Goal: Information Seeking & Learning: Learn about a topic

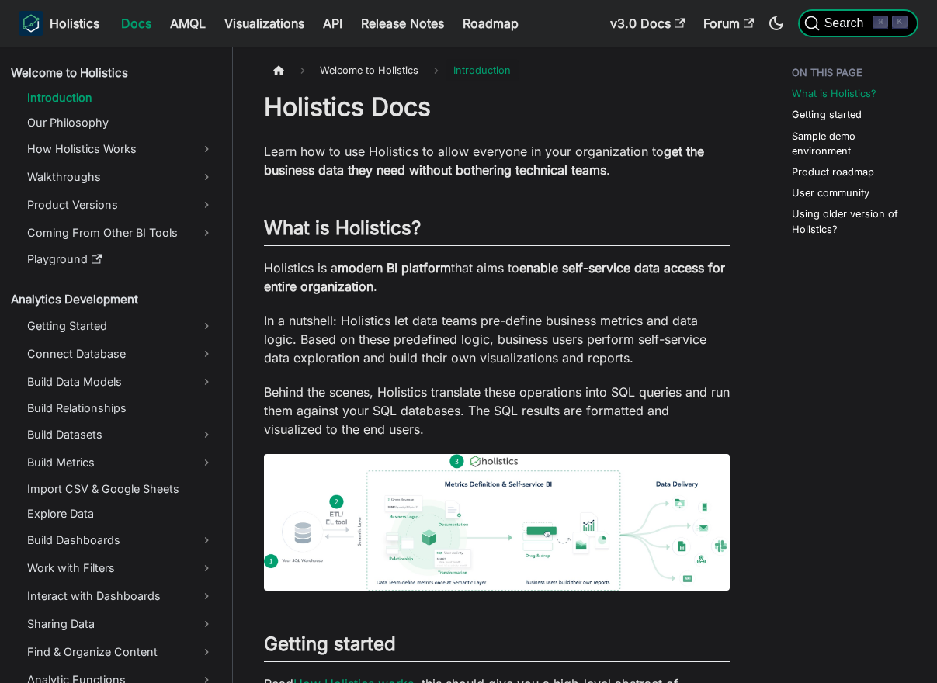
click at [820, 25] on span "Search" at bounding box center [847, 23] width 54 height 14
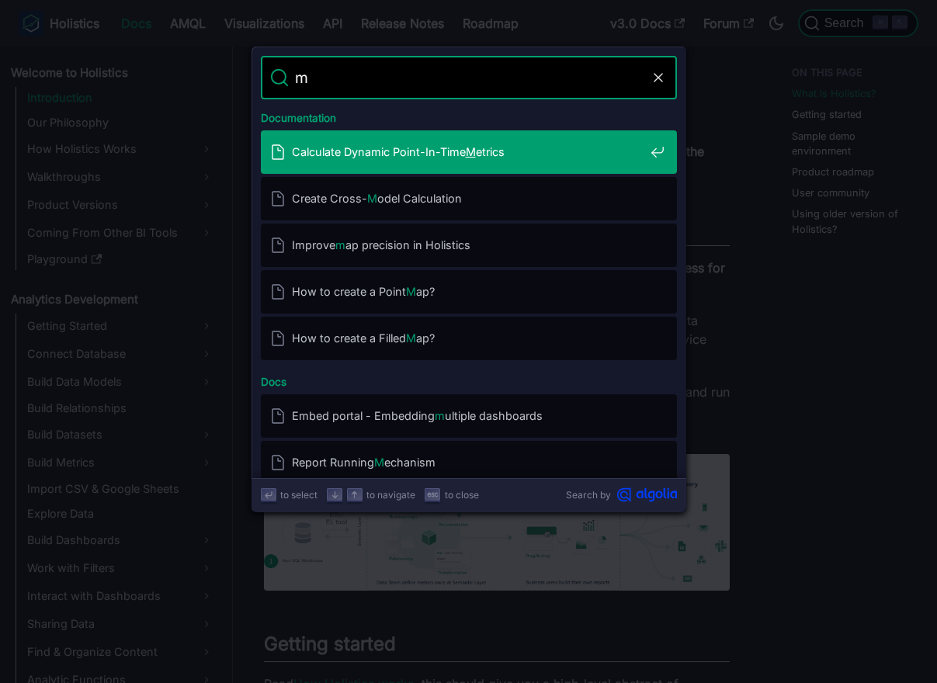
type input "mc"
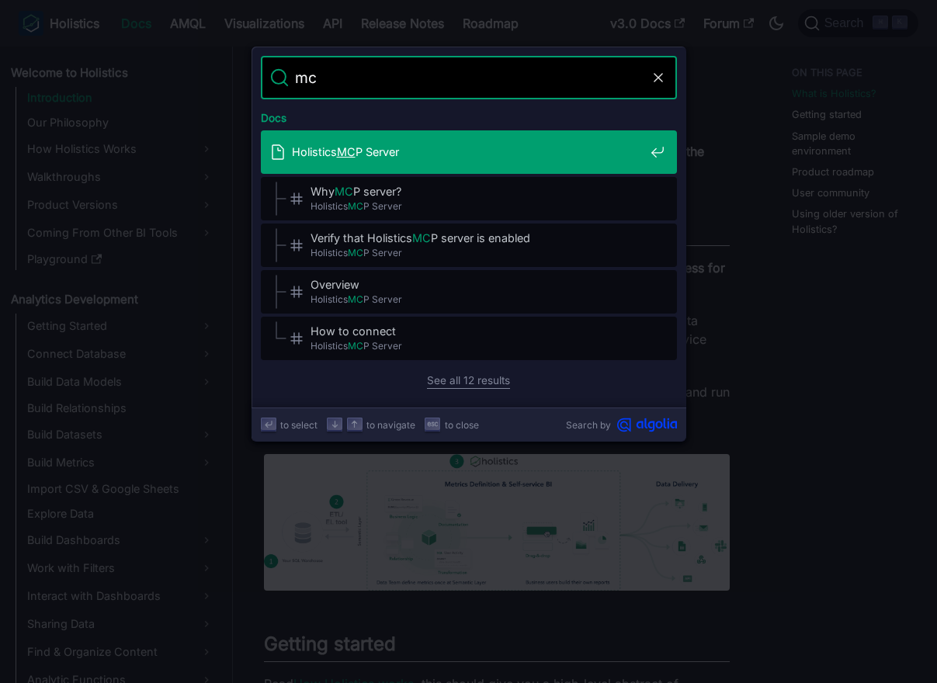
click at [459, 154] on span "Holistics MC P Server" at bounding box center [468, 151] width 352 height 15
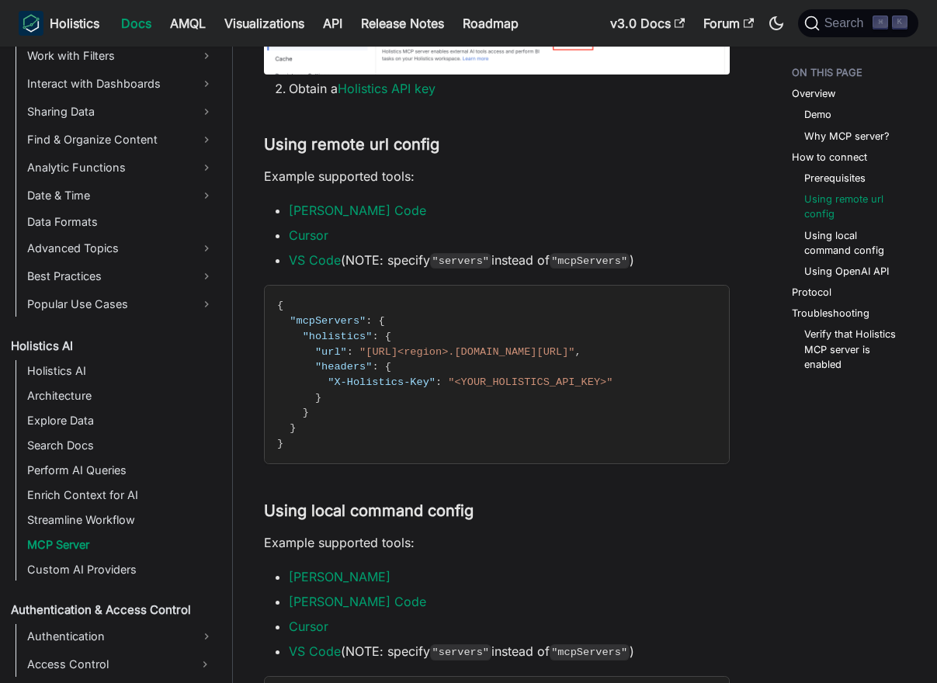
scroll to position [1191, 0]
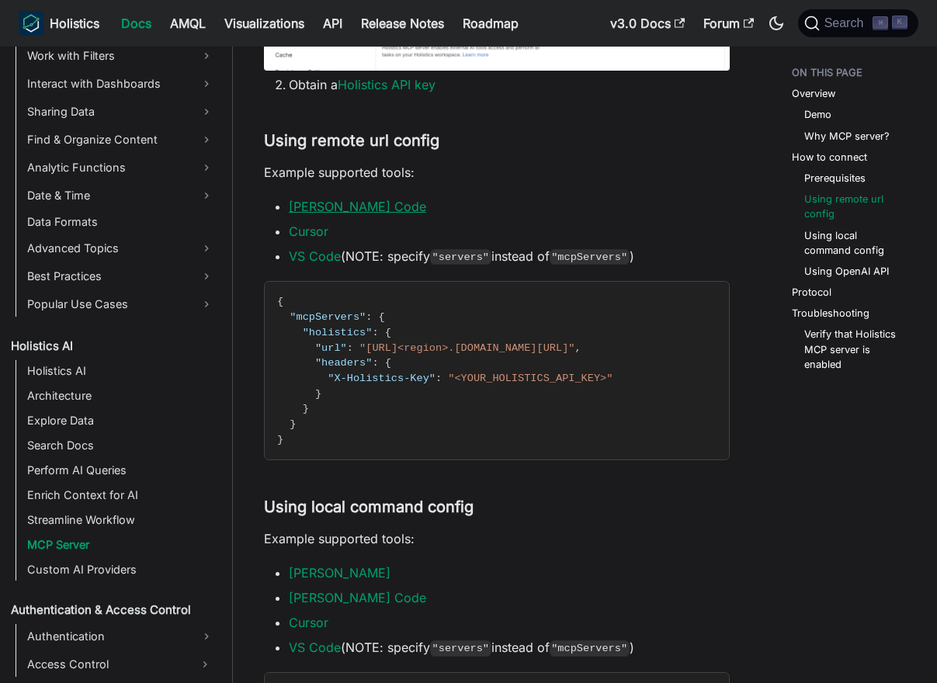
click at [327, 199] on link "Claude Code" at bounding box center [357, 207] width 137 height 16
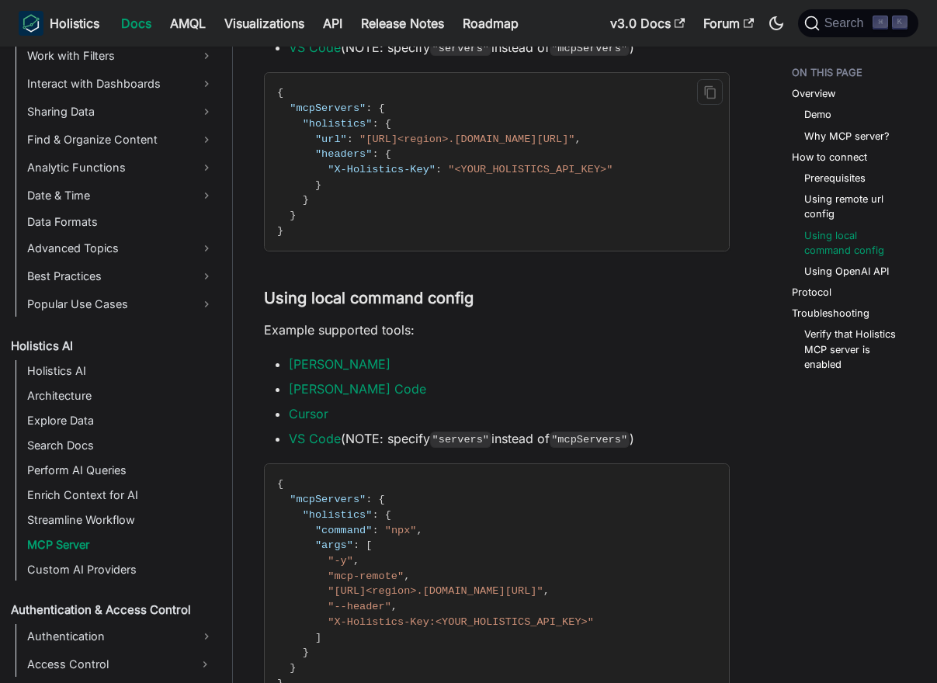
scroll to position [1404, 0]
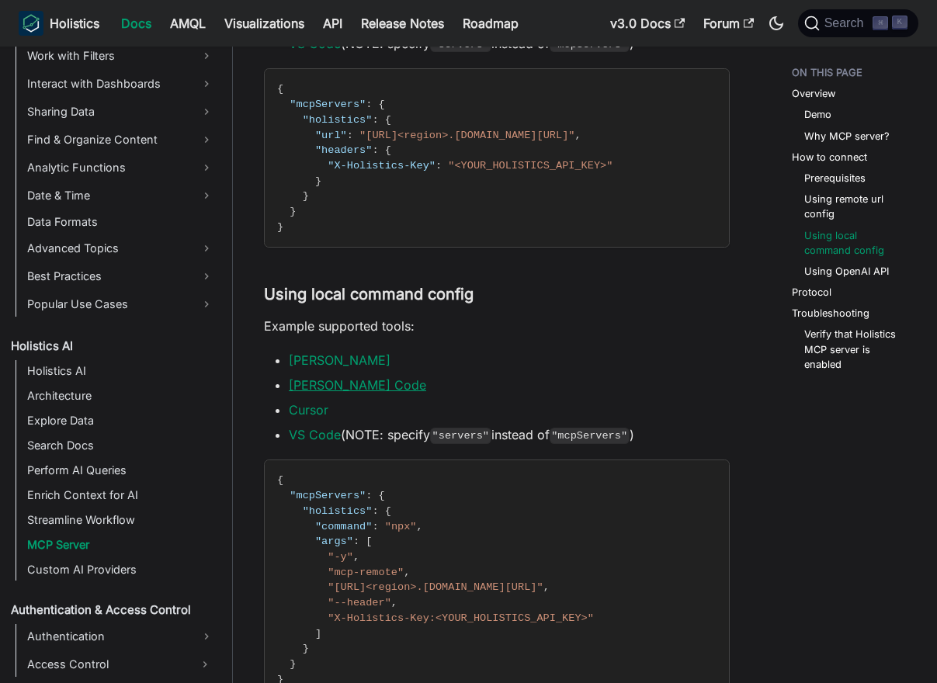
click at [355, 377] on link "Claude Code" at bounding box center [357, 385] width 137 height 16
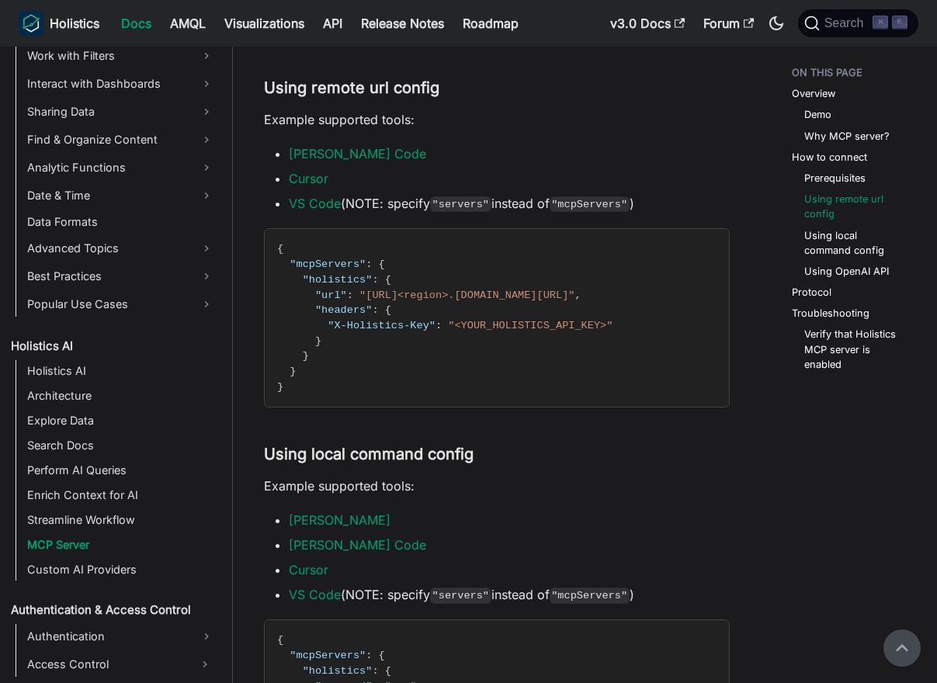
scroll to position [1172, 0]
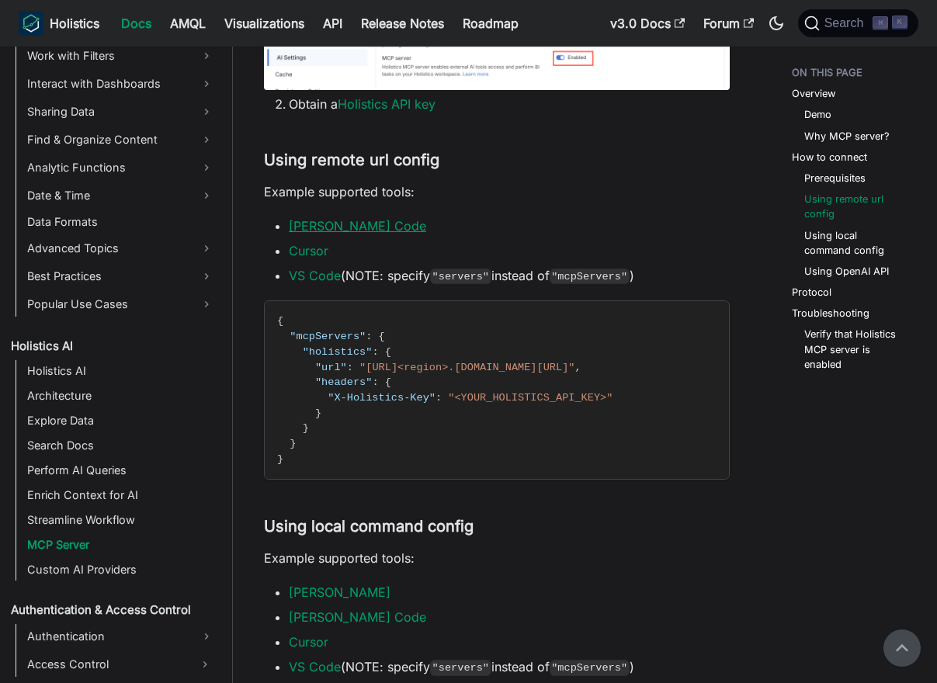
click at [329, 218] on link "Claude Code" at bounding box center [357, 226] width 137 height 16
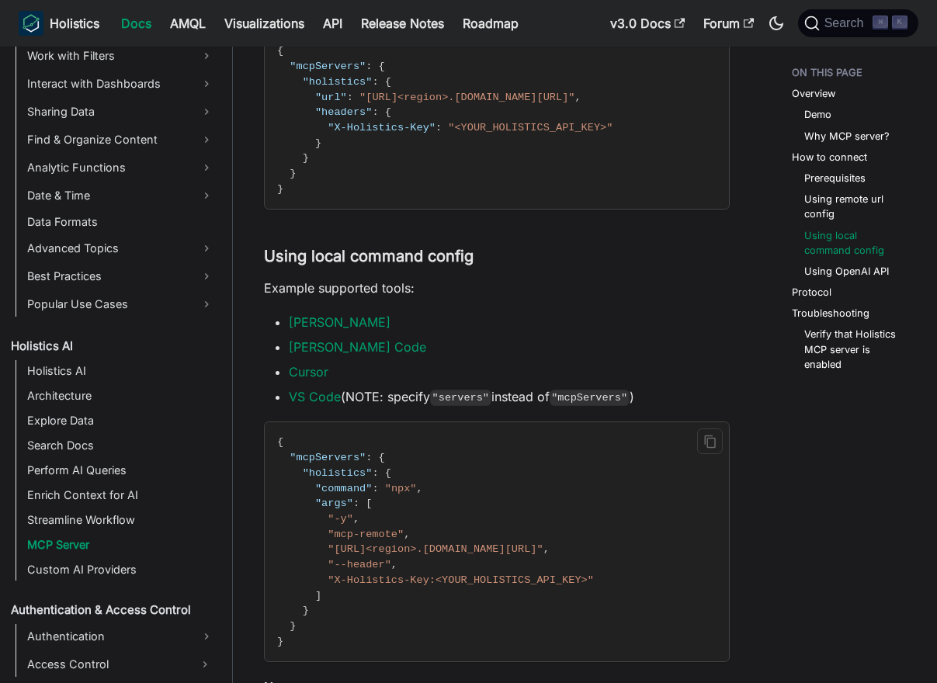
scroll to position [1449, 0]
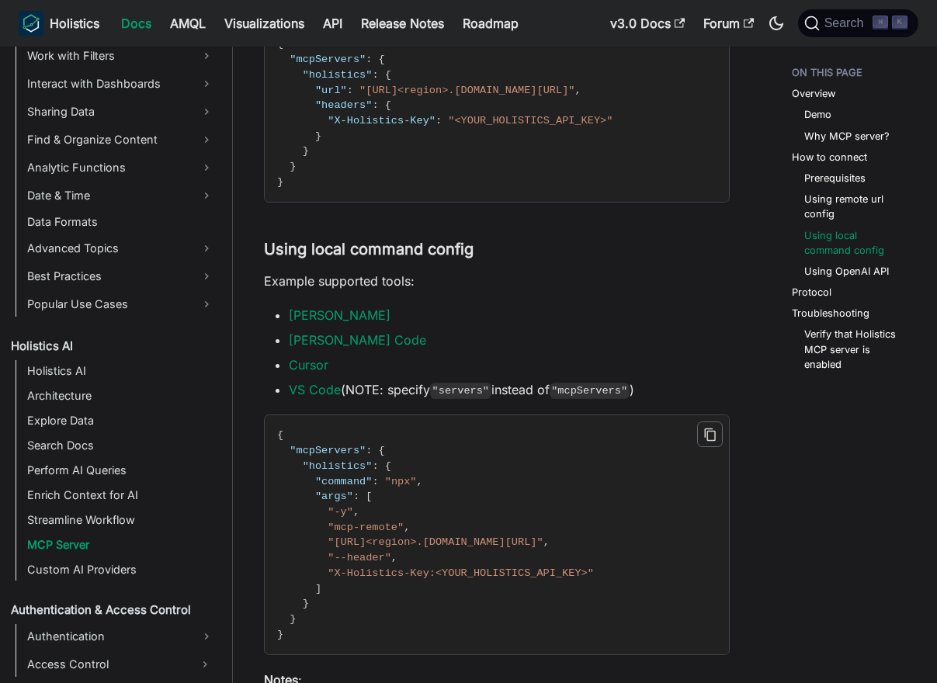
click at [712, 428] on icon "Copy code to clipboard" at bounding box center [709, 434] width 11 height 13
click at [717, 421] on button "Copy code to clipboard" at bounding box center [710, 434] width 26 height 26
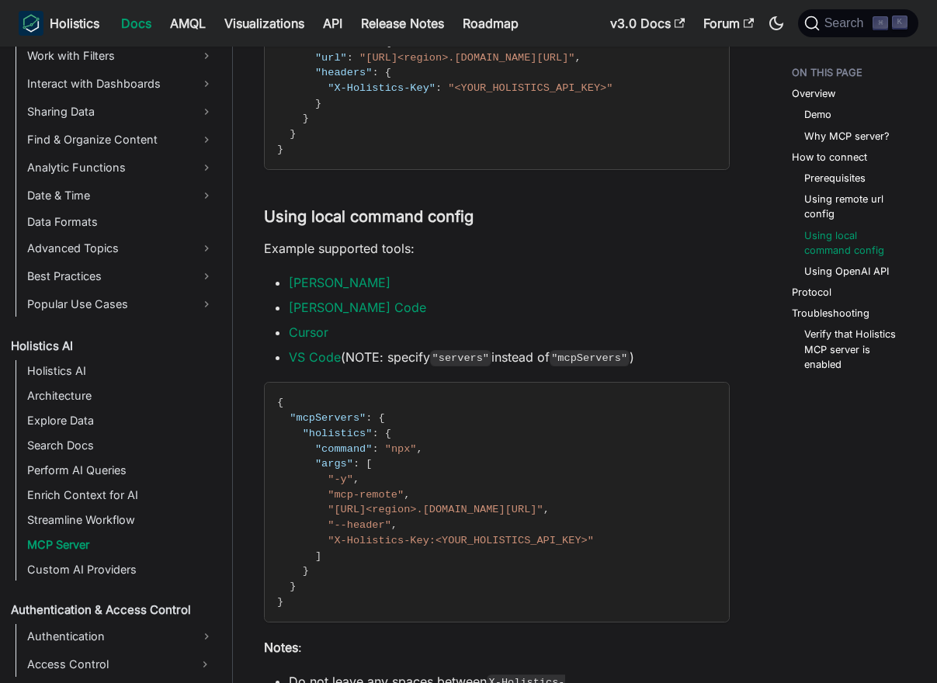
scroll to position [1485, 0]
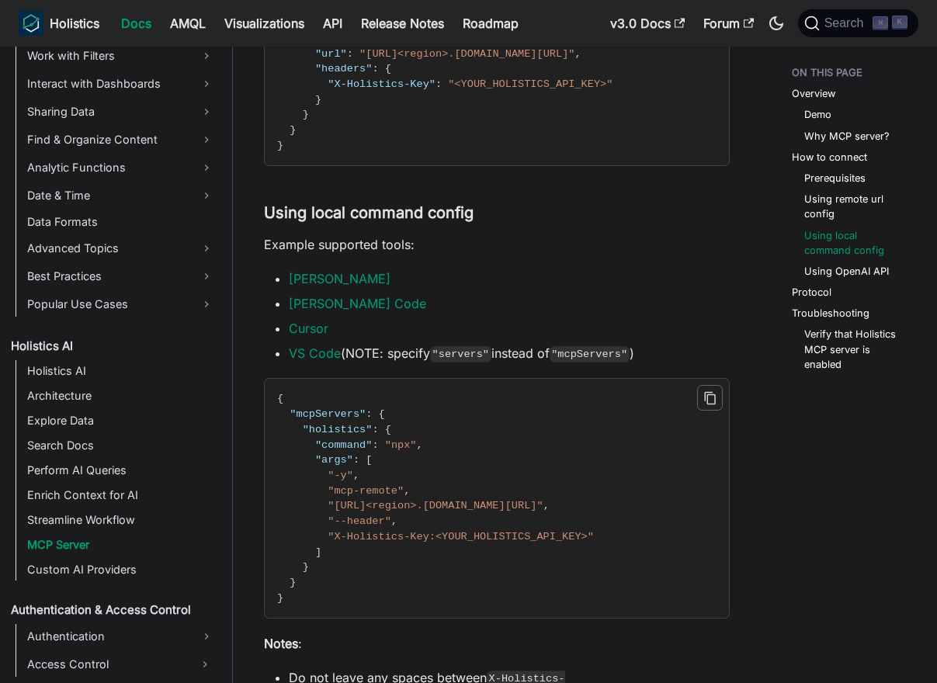
click at [716, 391] on icon "Copy code to clipboard" at bounding box center [710, 398] width 14 height 14
click at [716, 387] on button "Copy code to clipboard" at bounding box center [710, 398] width 26 height 26
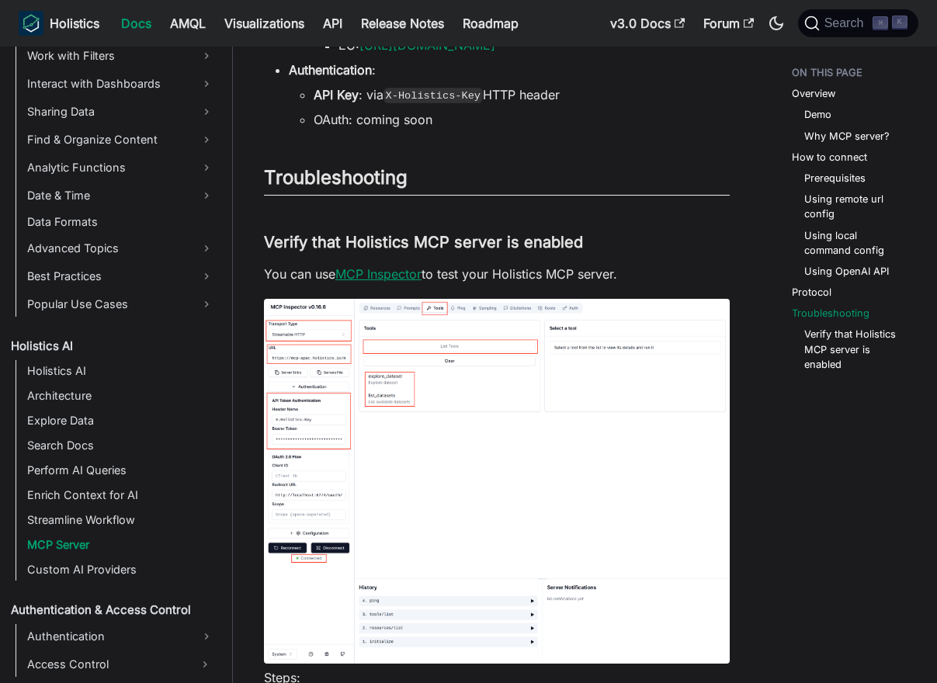
scroll to position [3000, 0]
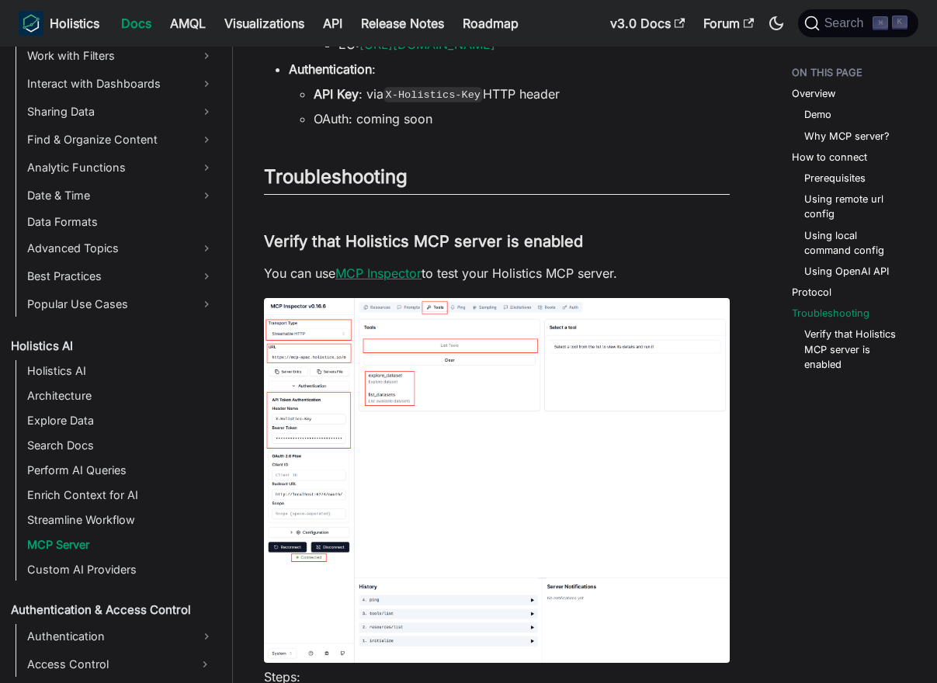
click at [413, 265] on link "MCP Inspector" at bounding box center [378, 273] width 86 height 16
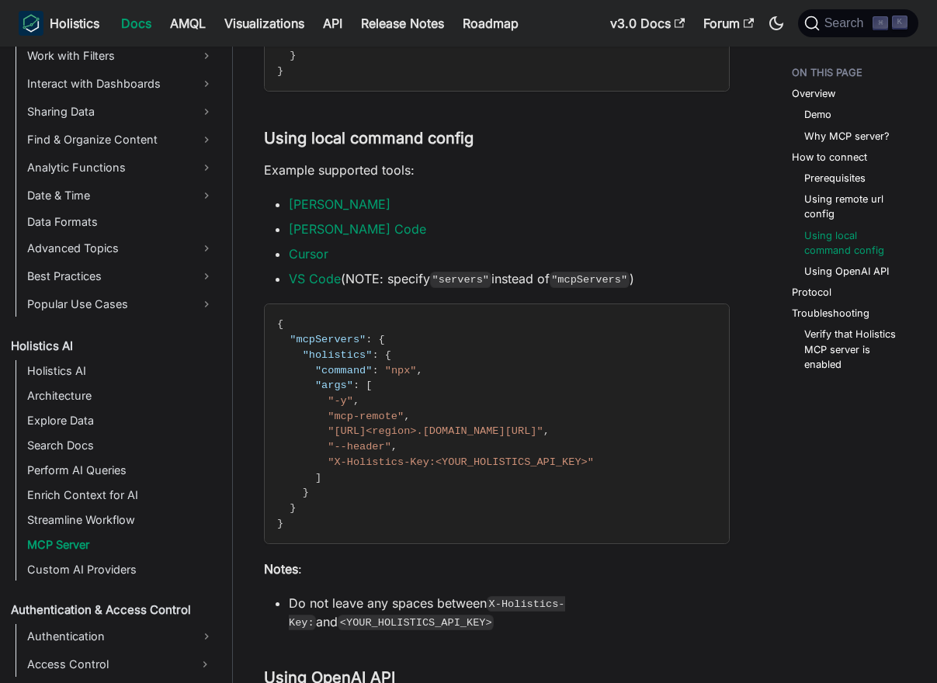
scroll to position [1559, 0]
drag, startPoint x: 389, startPoint y: 309, endPoint x: 414, endPoint y: 311, distance: 25.7
click at [414, 311] on code "{ "mcpServers" : { "holistics" : { "command" : "npx" , "args" : [ "-y" , "mcp-r…" at bounding box center [497, 424] width 464 height 239
click at [522, 245] on li "Cursor" at bounding box center [509, 254] width 441 height 19
click at [544, 270] on li "VS Code (NOTE: specify "servers" instead of "mcpServers" )" at bounding box center [509, 279] width 441 height 19
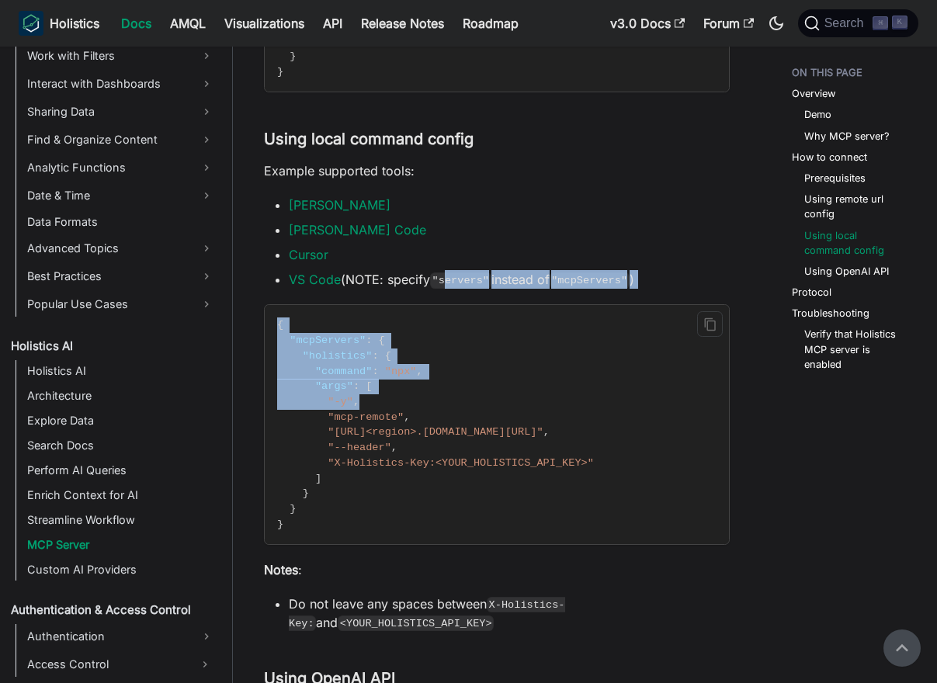
drag, startPoint x: 450, startPoint y: 256, endPoint x: 671, endPoint y: 387, distance: 257.2
click at [671, 387] on div "Holistics MCP Server Overview ​ Holistics provides an MCP server that lets your…" at bounding box center [497, 492] width 466 height 3920
click at [519, 376] on code "{ "mcpServers" : { "holistics" : { "command" : "npx" , "args" : [ "-y" , "mcp-r…" at bounding box center [497, 424] width 464 height 239
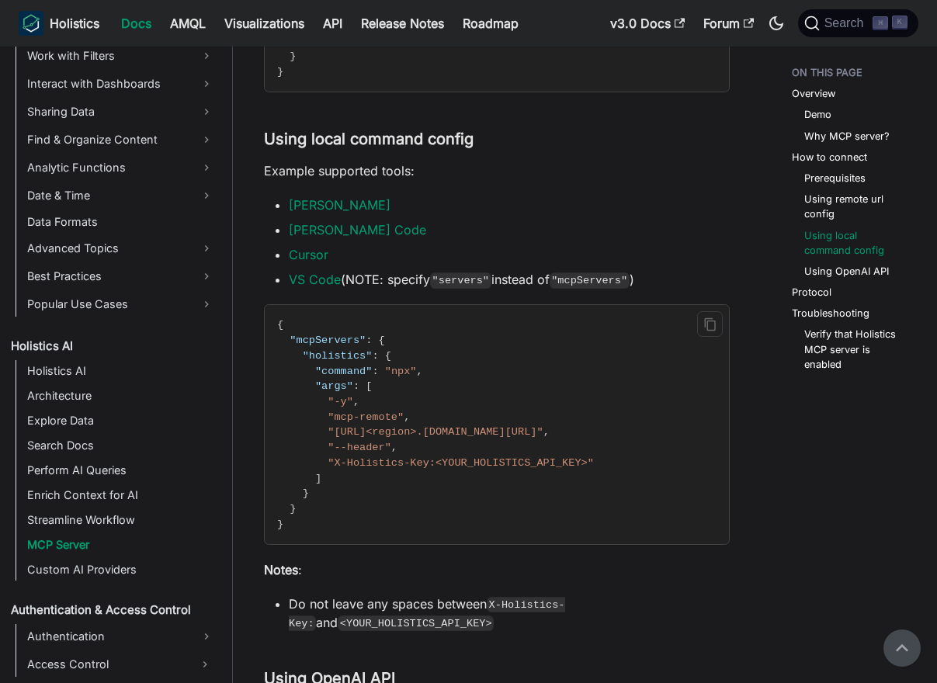
drag, startPoint x: 296, startPoint y: 350, endPoint x: 325, endPoint y: 357, distance: 29.6
click at [325, 366] on span ""command" : "npx" ," at bounding box center [350, 372] width 146 height 12
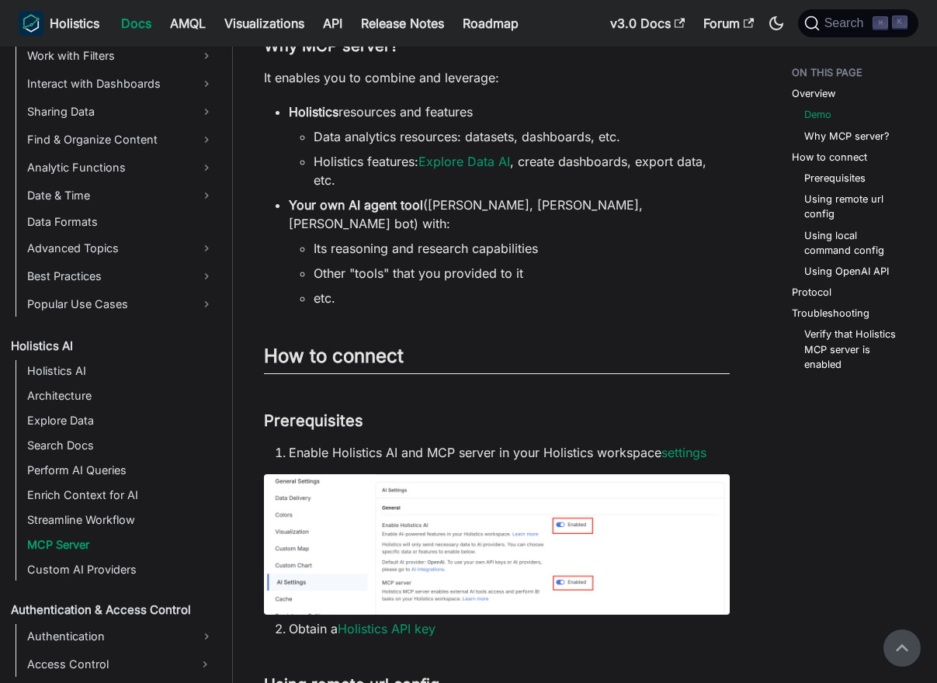
scroll to position [0, 0]
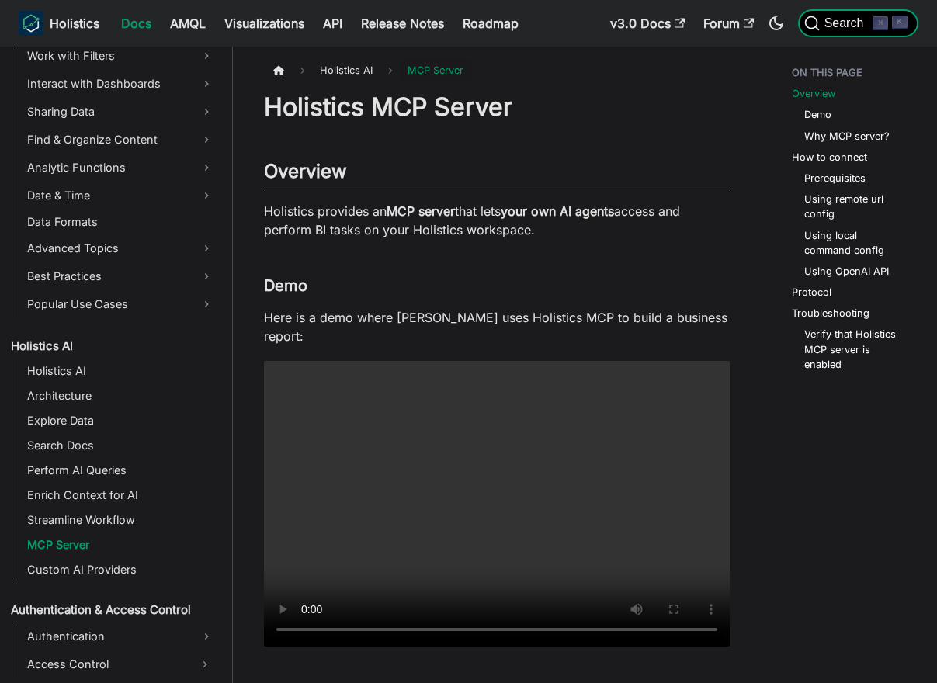
click at [847, 25] on span "Search" at bounding box center [847, 23] width 54 height 14
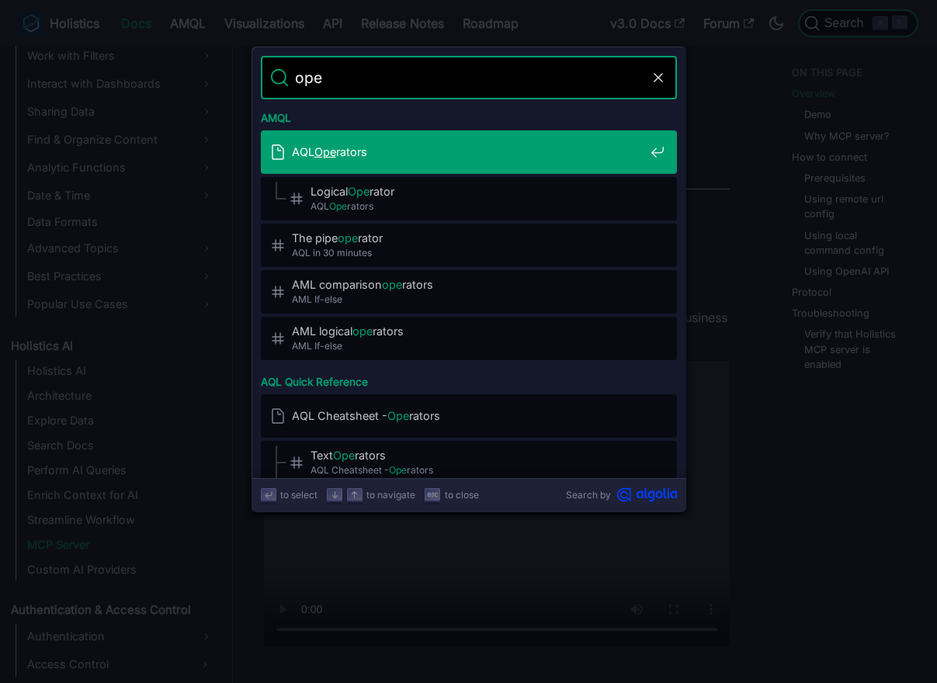
type input "open"
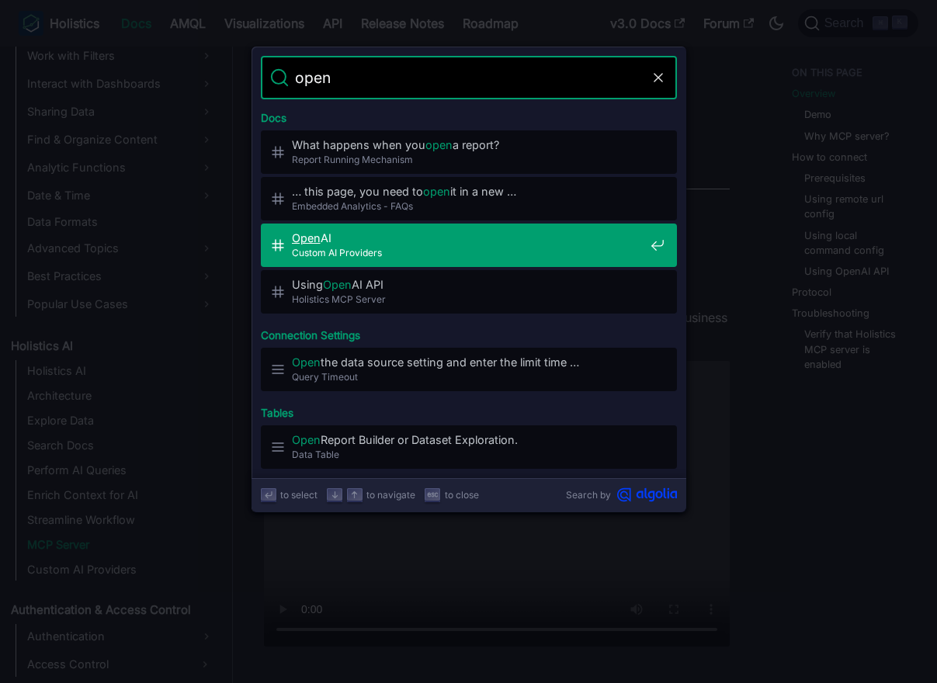
click at [507, 234] on span "Open AI​" at bounding box center [468, 238] width 352 height 15
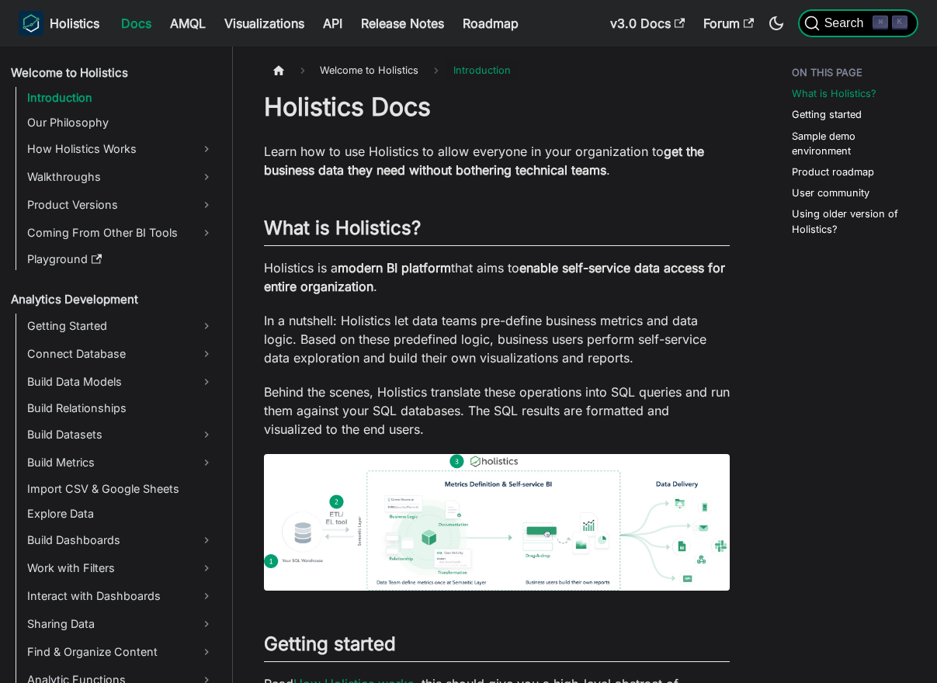
click at [824, 19] on span "Search" at bounding box center [847, 23] width 54 height 14
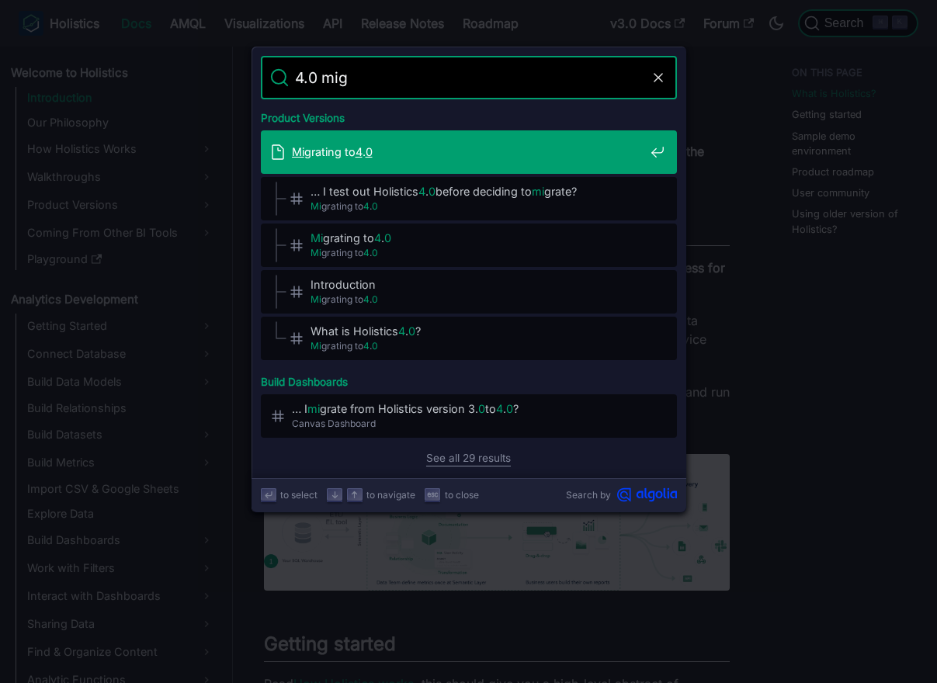
type input "4.0 migr"
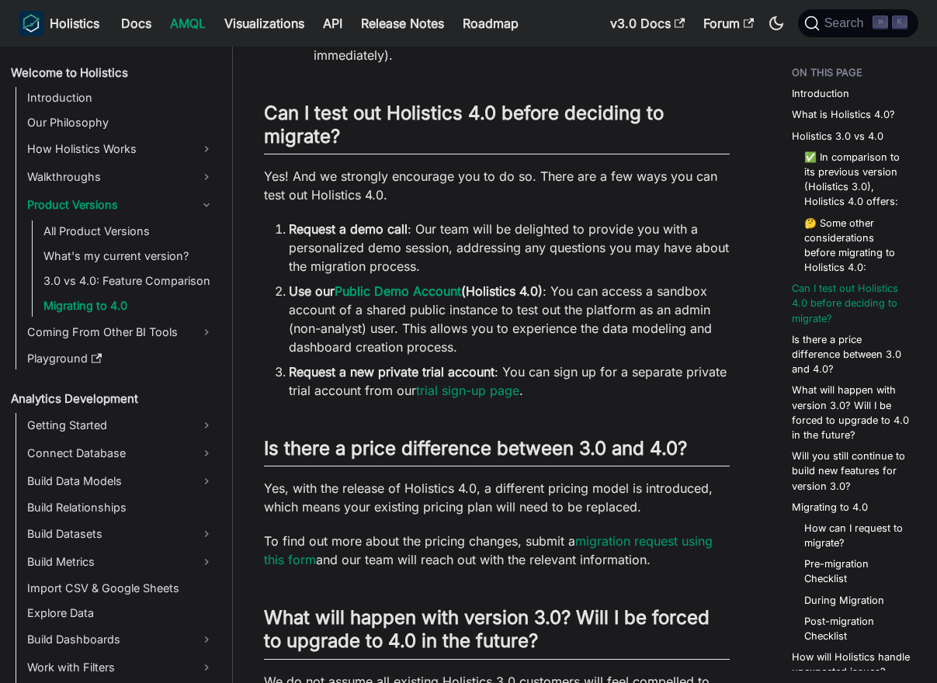
click at [555, 345] on li "Use our Public Demo Account (Holistics 4.0) : You can access a sandbox account …" at bounding box center [509, 319] width 441 height 75
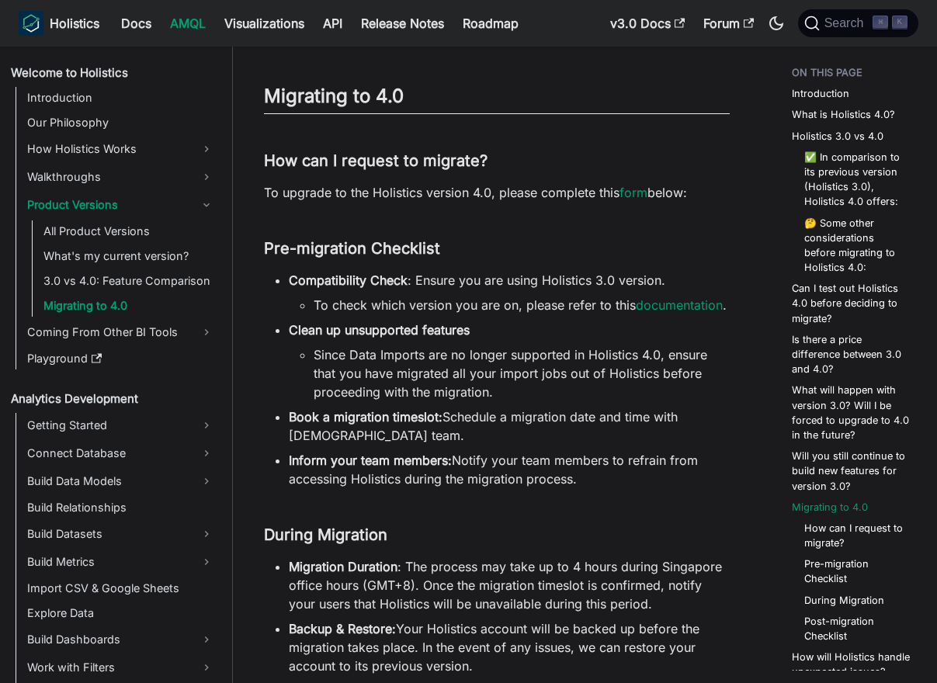
scroll to position [2931, 0]
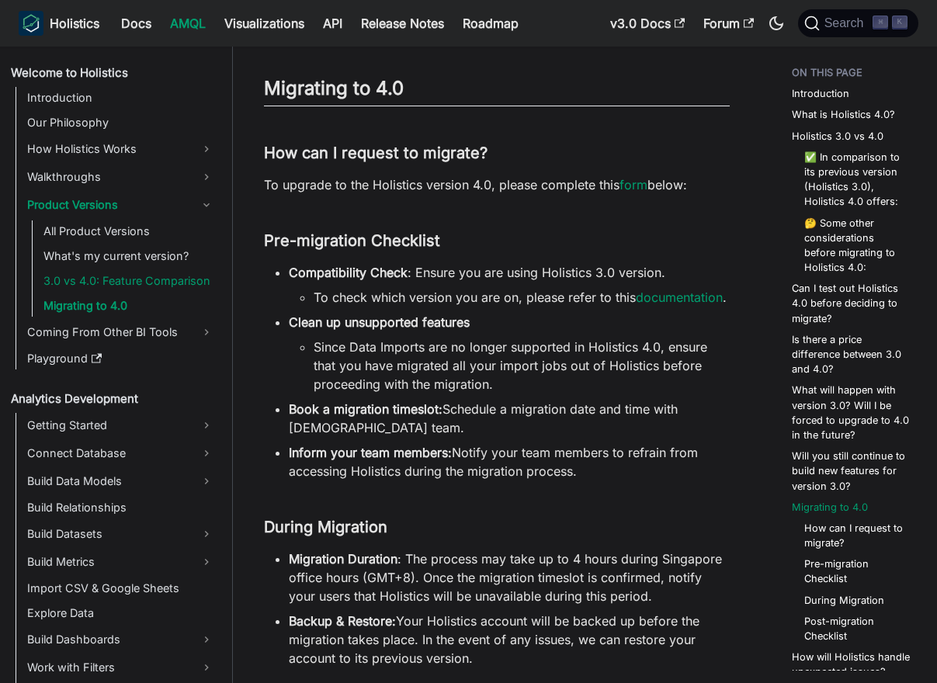
click at [185, 276] on link "3.0 vs 4.0: Feature Comparison" at bounding box center [129, 281] width 180 height 22
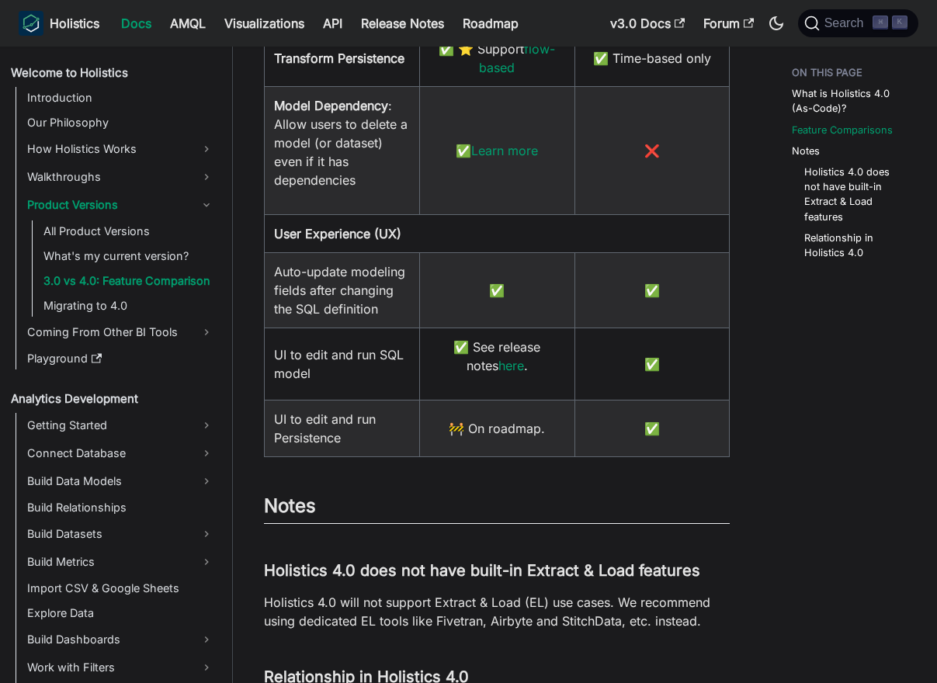
scroll to position [2421, 0]
